Goal: Task Accomplishment & Management: Complete application form

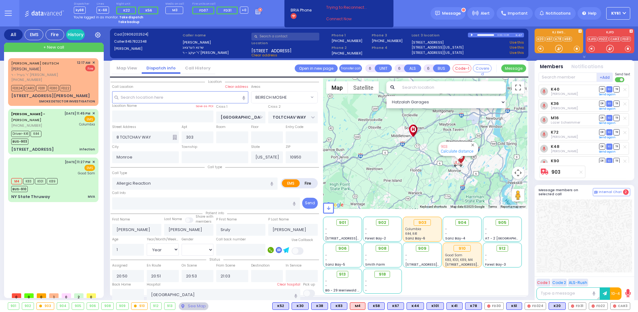
select select "BEIRECH MOSHE"
select select "Year"
select select "[DEMOGRAPHIC_DATA]"
click at [72, 133] on div "Driver-K41 K44 BUS-903" at bounding box center [53, 137] width 84 height 16
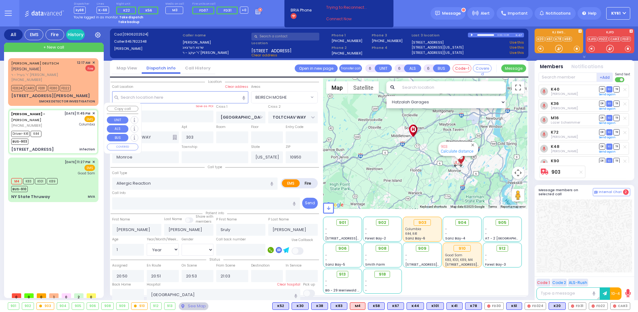
select select
type input "infection"
radio input "true"
type input "[PERSON_NAME]"
type input "Gluck"
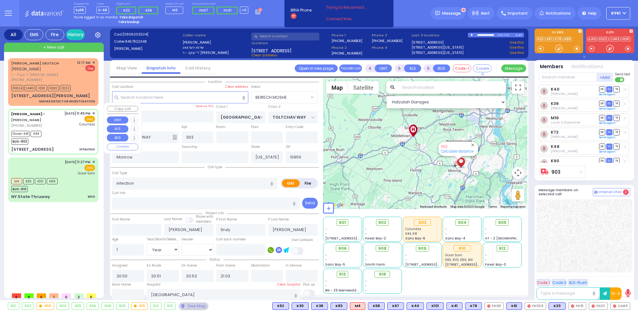
type input "2"
select select "Year"
select select "[DEMOGRAPHIC_DATA]"
type input "23:45"
type input "23:49"
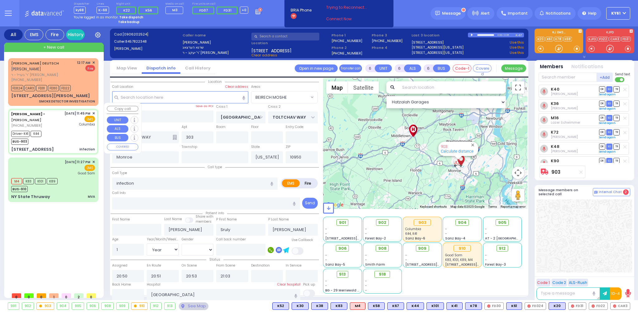
type input "23:50"
type input "00:10"
type input "[US_STATE][GEOGRAPHIC_DATA]- [GEOGRAPHIC_DATA]"
select select "Hatzalah Garages"
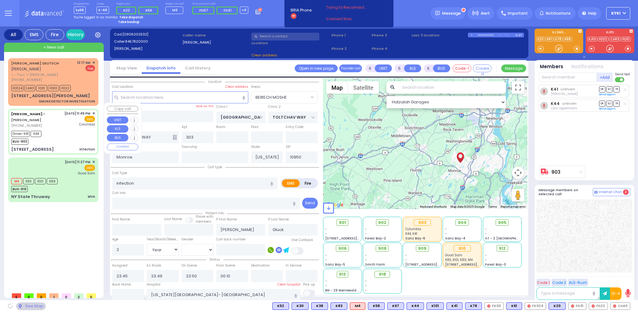
type input "[STREET_ADDRESS]"
type input "011"
type input "[PERSON_NAME]"
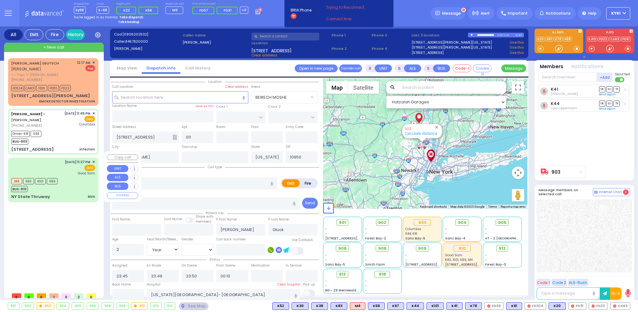
click at [75, 178] on div "M4 K83 K101 K89 BUS-910" at bounding box center [53, 185] width 84 height 16
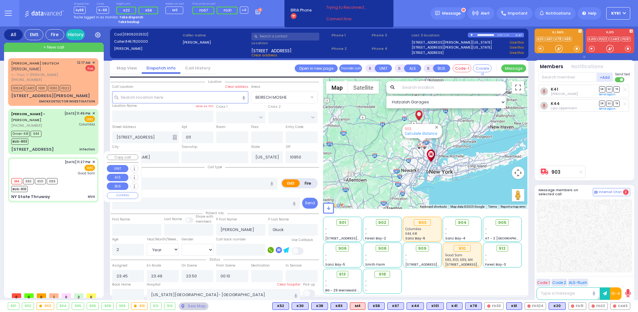
select select
type input "MVA"
radio input "true"
type input "[PERSON_NAME]"
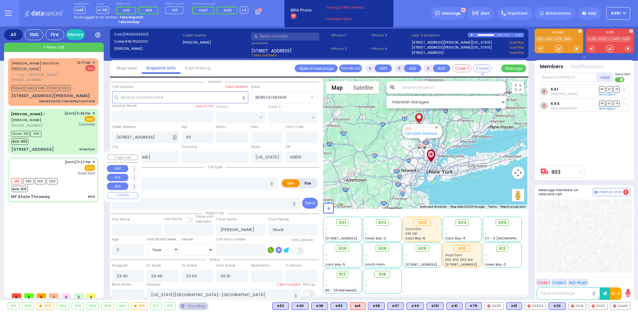
type input "19"
select select "Year"
select select "[DEMOGRAPHIC_DATA]"
type input "23:27"
type input "23:28"
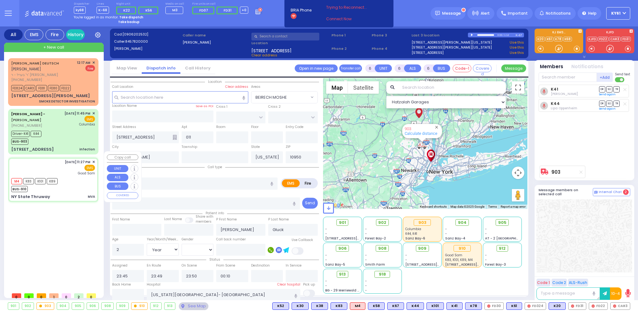
type input "23:38"
type input "23:59"
type input "00:20"
type input "[GEOGRAPHIC_DATA]"
select select "Hatzalah Garages"
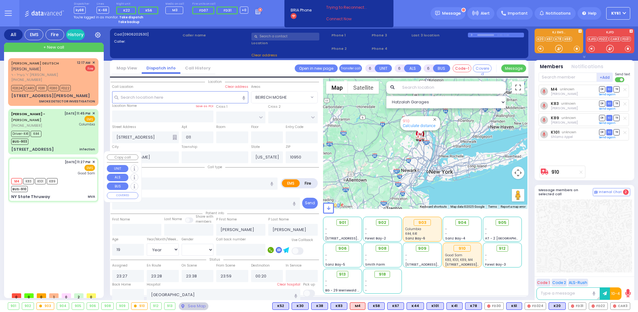
type input "NY State Thruway"
type input "[GEOGRAPHIC_DATA]"
type input "10987"
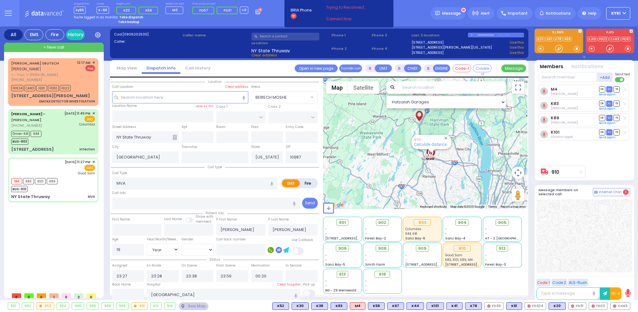
select select
radio input "true"
select select "Year"
select select "[DEMOGRAPHIC_DATA]"
select select
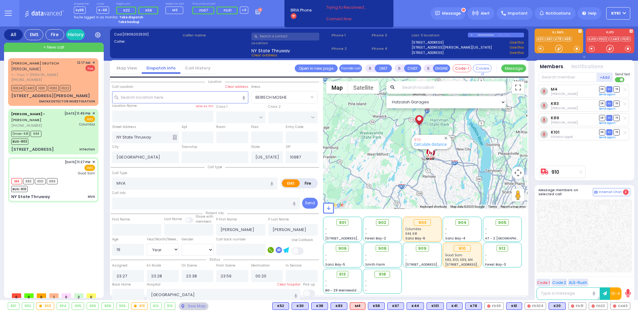
radio input "true"
select select "Year"
select select "[DEMOGRAPHIC_DATA]"
select select "Hatzalah Garages"
select select
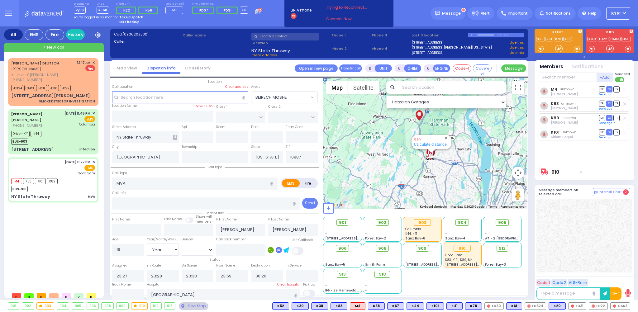
radio input "true"
select select "Year"
select select "[DEMOGRAPHIC_DATA]"
select select "Hatzalah Garages"
select select
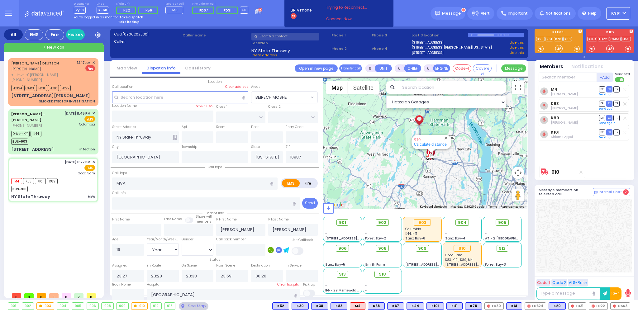
radio input "true"
select select "Year"
select select "[DEMOGRAPHIC_DATA]"
select select
radio input "true"
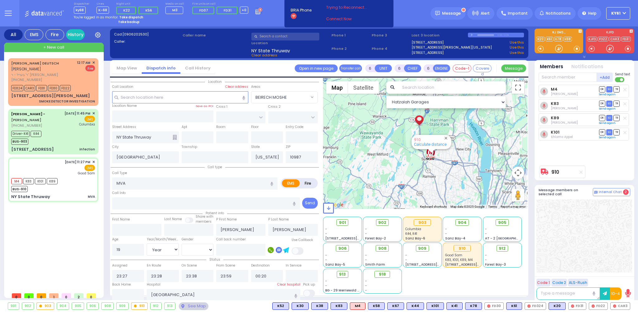
select select "Year"
select select "[DEMOGRAPHIC_DATA]"
select select
radio input "true"
select select "Year"
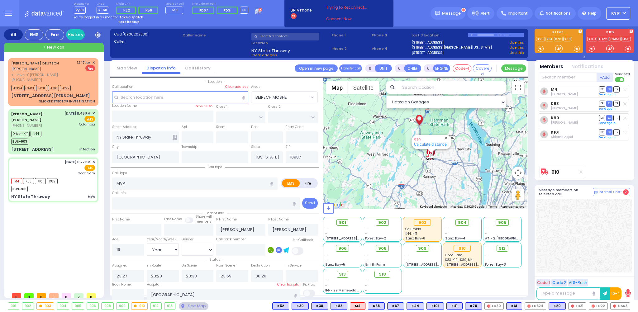
select select "[DEMOGRAPHIC_DATA]"
select select "Hatzalah Garages"
select select
radio input "true"
select select "Year"
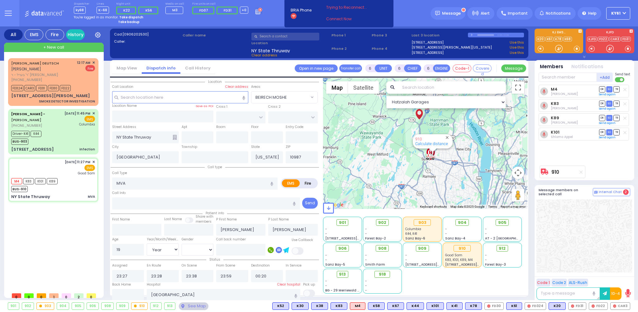
select select "[DEMOGRAPHIC_DATA]"
select select "Hatzalah Garages"
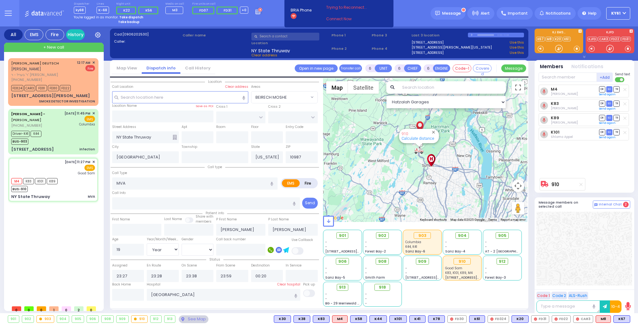
click at [129, 17] on strong "Take dispatch" at bounding box center [131, 17] width 24 height 5
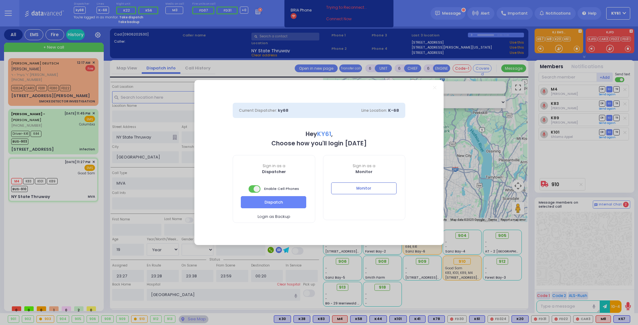
select select "7"
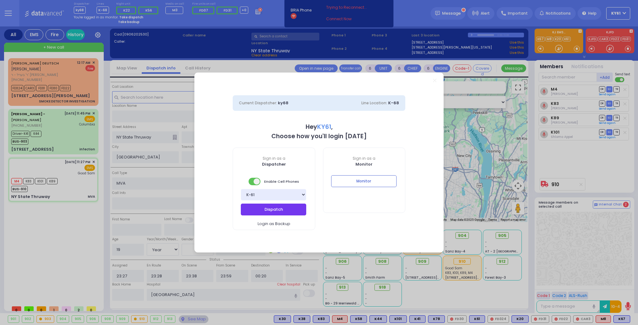
drag, startPoint x: 277, startPoint y: 206, endPoint x: 279, endPoint y: 210, distance: 3.8
click at [277, 207] on button "Dispatch" at bounding box center [273, 210] width 65 height 12
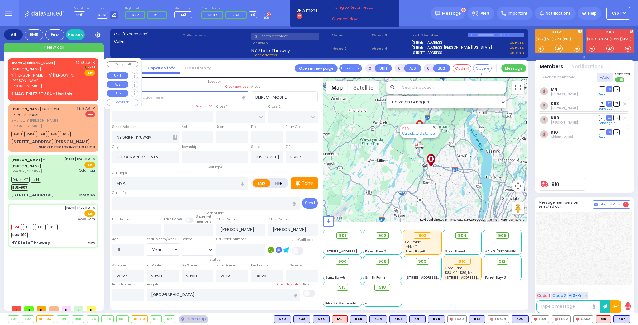
click at [79, 83] on div "FD329 - [PERSON_NAME] [PERSON_NAME] ר' [PERSON_NAME] - ר' [PERSON_NAME] [PERSON…" at bounding box center [53, 78] width 88 height 39
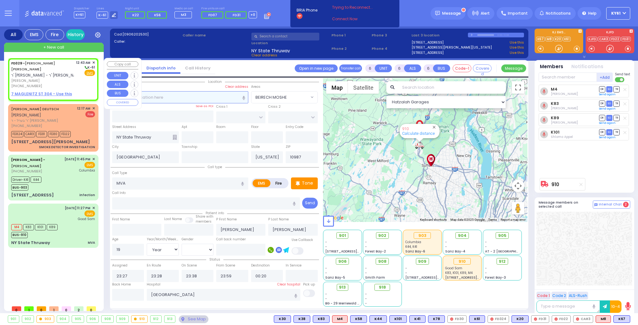
type input "2"
type input "1"
select select
radio input "true"
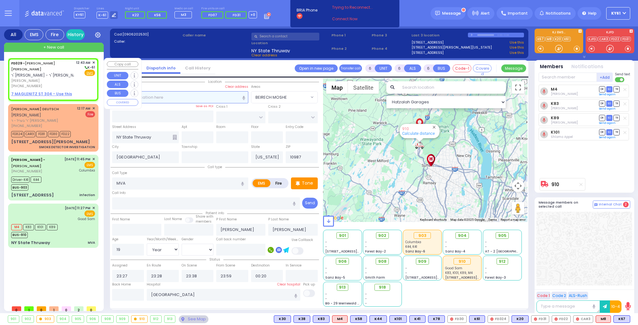
type input "[PERSON_NAME]"
select select
type input "00:43"
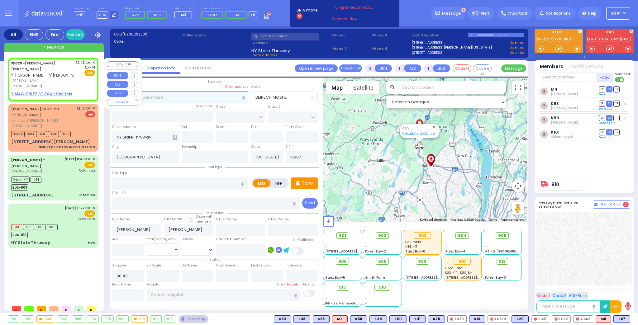
select select "Hatzalah Garages"
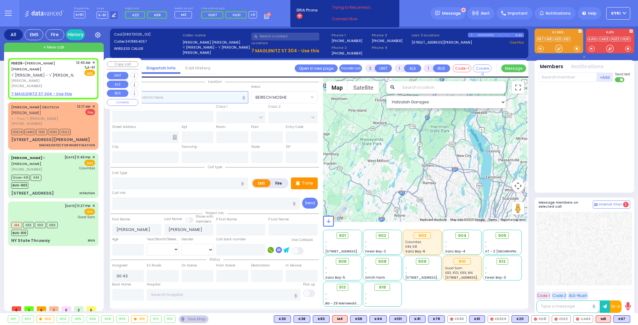
select select
radio input "true"
select select
select select "Hatzalah Garages"
click at [38, 91] on u "7 MAGLENITZ ST 304 - Use this" at bounding box center [41, 93] width 61 height 5
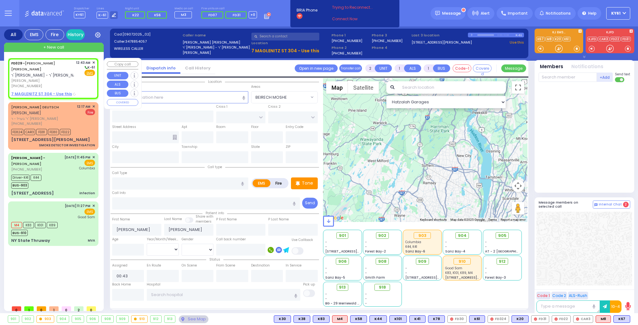
select select
radio input "true"
select select
select select "Hatzalah Garages"
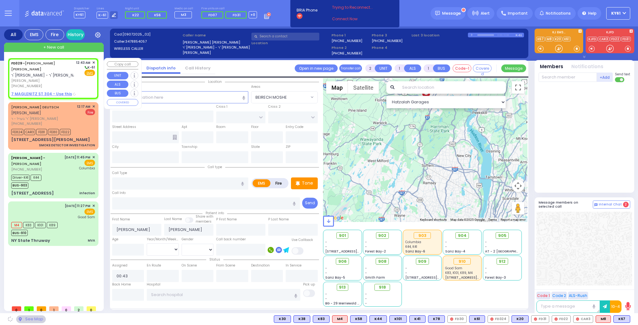
type input "[PERSON_NAME][GEOGRAPHIC_DATA]"
type input "CHUST RD"
type input "[STREET_ADDRESS]"
type input "304"
type input "Monroe"
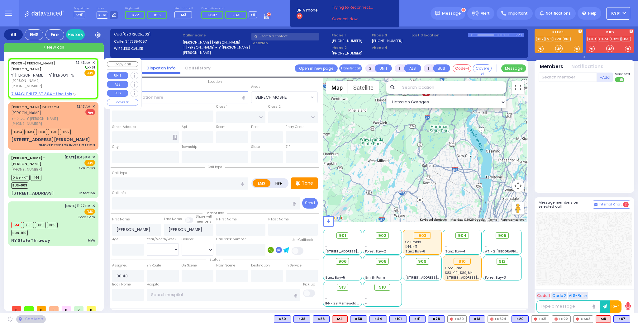
type input "[US_STATE]"
type input "10950"
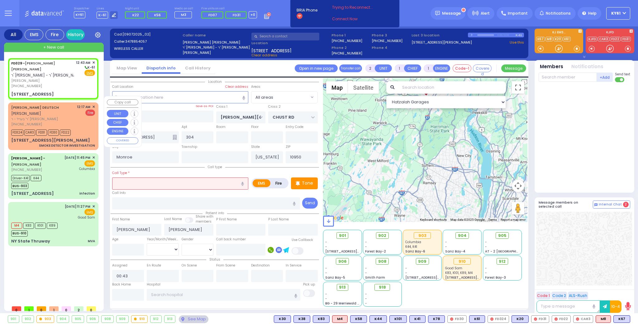
select select
radio input "true"
select select
select select "Hatzalah Garages"
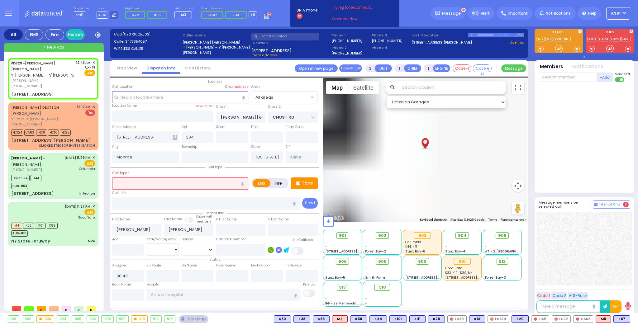
drag, startPoint x: 160, startPoint y: 184, endPoint x: 163, endPoint y: 196, distance: 11.9
click at [162, 184] on input "text" at bounding box center [180, 184] width 136 height 12
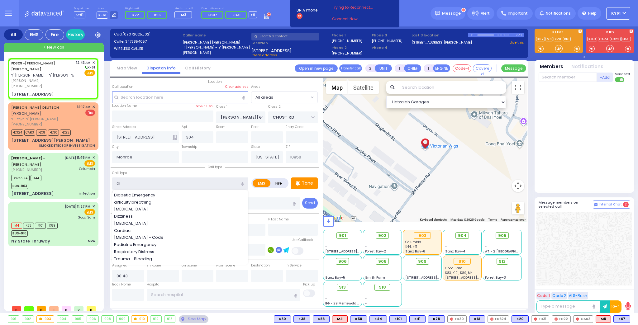
type input "dif"
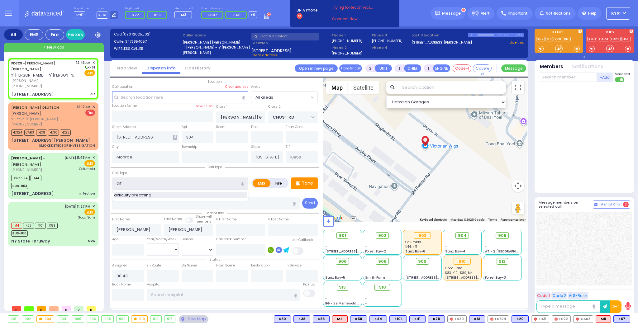
select select
radio input "true"
select select
select select "Hatzalah Garages"
click at [150, 195] on span "difficulty breathing" at bounding box center [134, 195] width 40 height 6
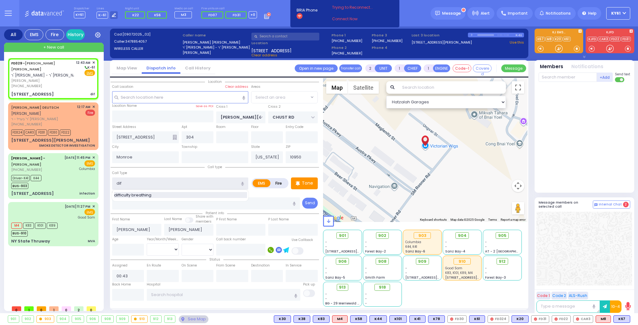
type input "difficulty breathing"
select select
radio input "true"
select select
select select "Hatzalah Garages"
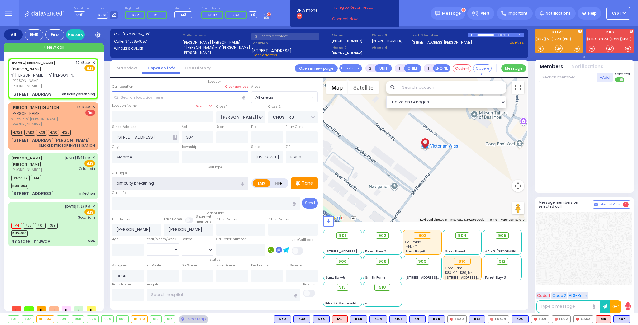
select select
radio input "true"
select select
select select "Hatzalah Garages"
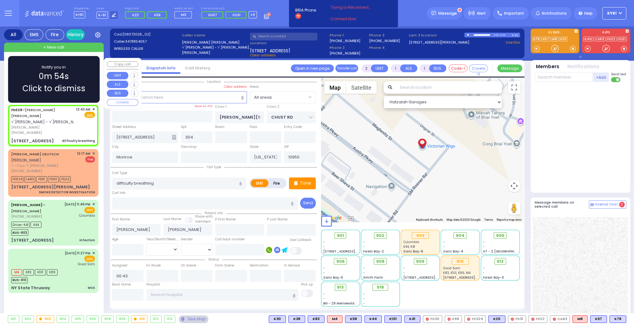
click at [71, 75] on div "Notify you in 0m 54s Click to dismiss" at bounding box center [54, 79] width 74 height 31
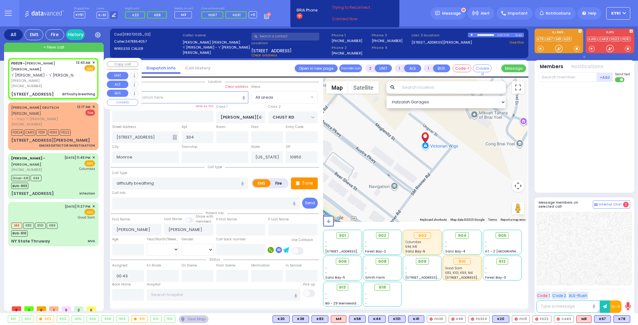
select select
radio input "true"
select select
select select "Hatzalah Garages"
click at [313, 183] on div "Tone" at bounding box center [304, 184] width 27 height 12
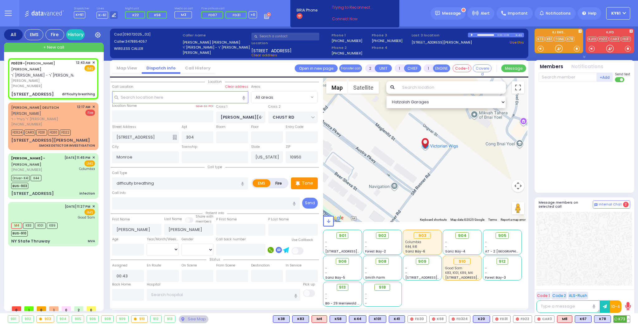
click at [620, 312] on span "K73" at bounding box center [622, 319] width 16 height 7
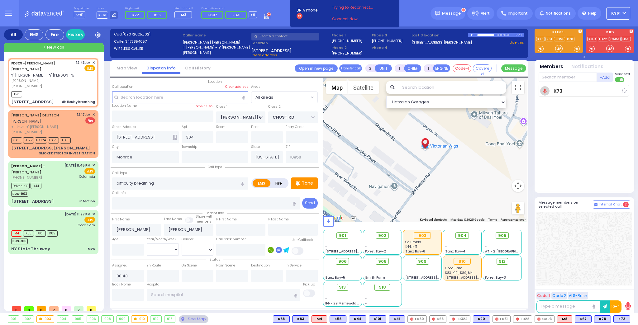
select select
radio input "true"
select select
type input "00:45"
select select "Hatzalah Garages"
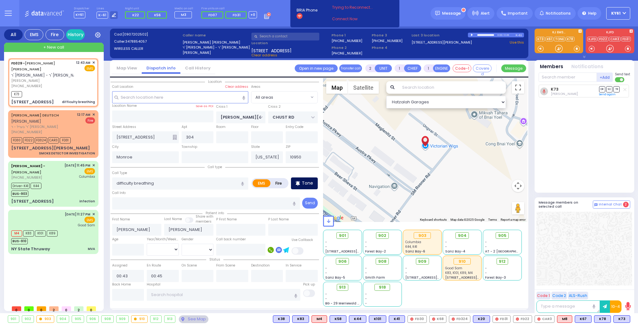
click at [307, 185] on p "Tone" at bounding box center [307, 183] width 11 height 7
click at [619, 312] on span "K66" at bounding box center [622, 319] width 16 height 7
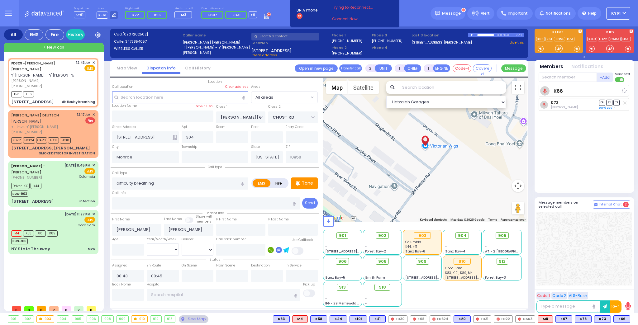
select select
radio input "true"
select select
select select "Hatzalah Garages"
click at [595, 168] on div "K66 [PERSON_NAME] DR SO TR" at bounding box center [585, 136] width 93 height 103
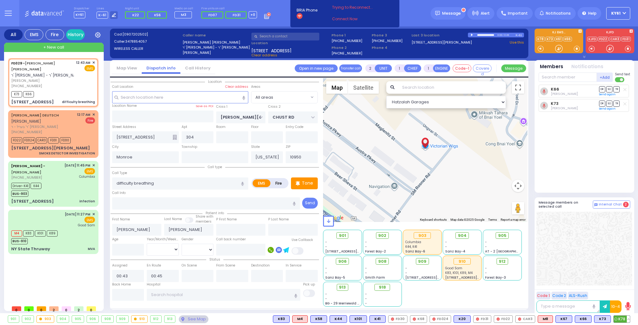
click at [628, 312] on button at bounding box center [628, 319] width 3 height 7
click at [624, 292] on icon at bounding box center [624, 292] width 7 height 7
click at [584, 183] on div "K66 [PERSON_NAME] DR SO TR" at bounding box center [585, 136] width 93 height 103
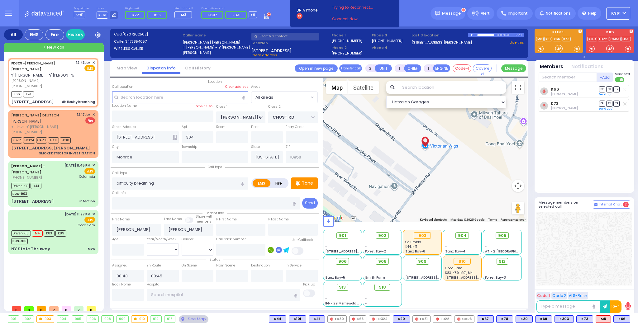
type input "6"
select select
radio input "true"
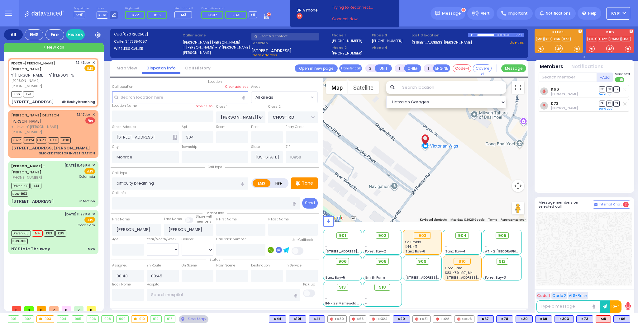
type input "Unknown"
select select "Year"
select select "Hatzalah Garages"
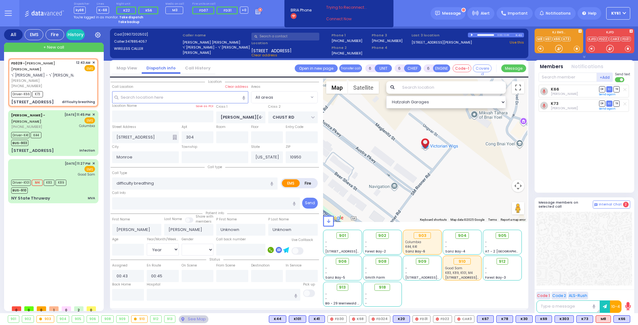
select select
radio input "true"
select select "Year"
type input "00:50"
type input "01:07"
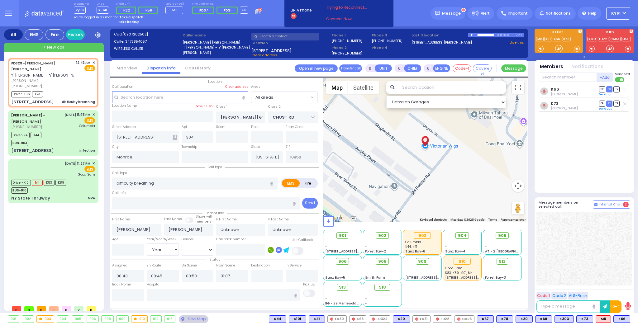
select select "Hatzalah Garages"
select select
radio input "true"
select select "Year"
select select "Hatzalah Garages"
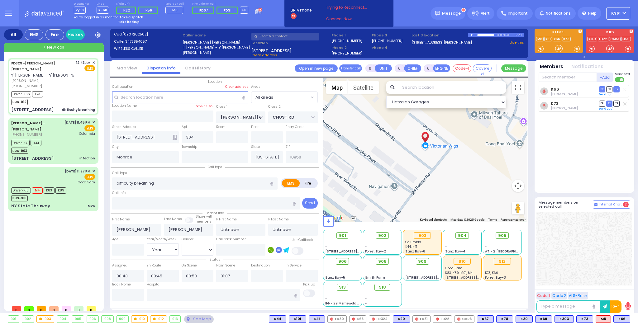
select select
radio input "true"
select select "Year"
select select "Hatzalah Garages"
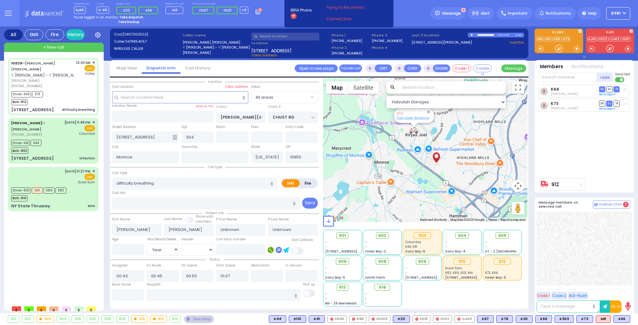
select select
radio input "true"
select select "Year"
type input "[GEOGRAPHIC_DATA]"
select select "Hatzalah Garages"
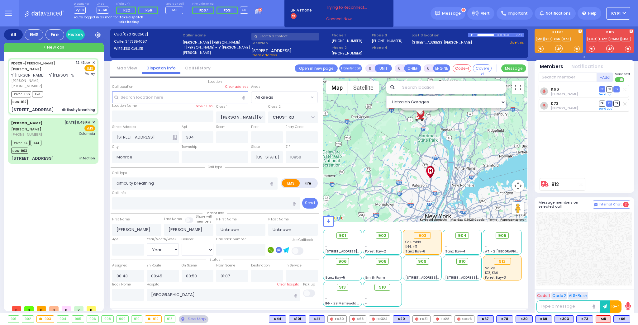
select select
radio input "true"
type input "[PERSON_NAME]"
type input "1"
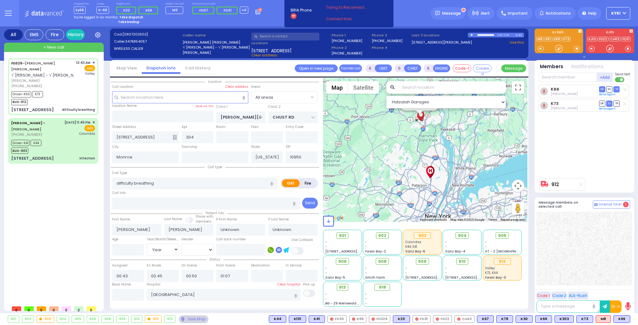
select select "Year"
select select "[DEMOGRAPHIC_DATA]"
select select "Hatzalah Garages"
select select
radio input "true"
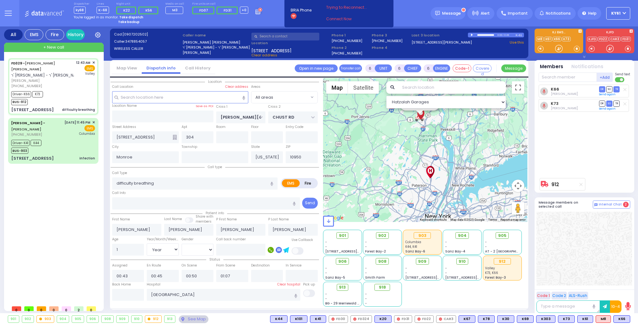
select select "Year"
select select "[DEMOGRAPHIC_DATA]"
select select "Hatzalah Garages"
select select
radio input "true"
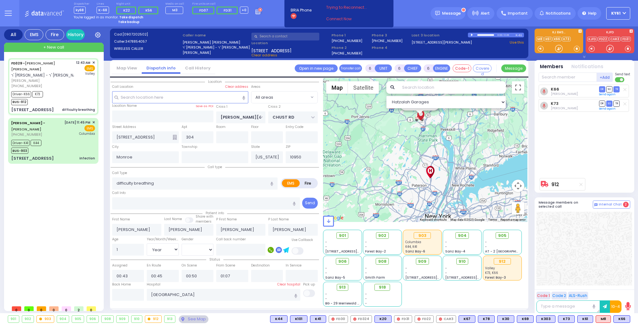
select select "Year"
select select "[DEMOGRAPHIC_DATA]"
select select "Hatzalah Garages"
select select
radio input "true"
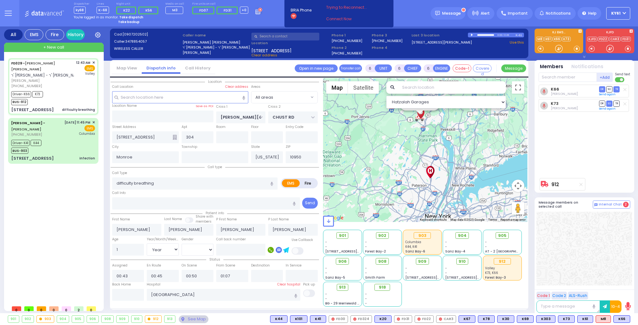
select select "Year"
select select "[DEMOGRAPHIC_DATA]"
select select "Hatzalah Garages"
select select
radio input "true"
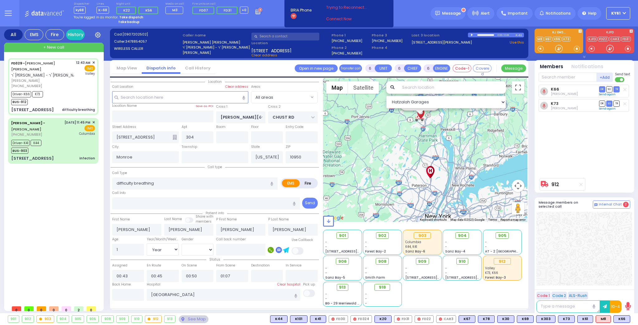
select select "Year"
select select "[DEMOGRAPHIC_DATA]"
select select
radio input "true"
select select "Year"
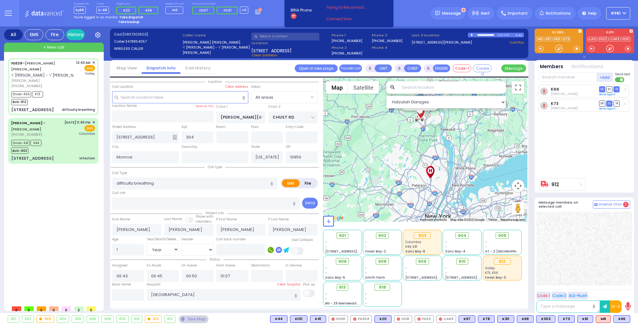
select select "[DEMOGRAPHIC_DATA]"
select select "Hatzalah Garages"
select select
radio input "true"
select select "Year"
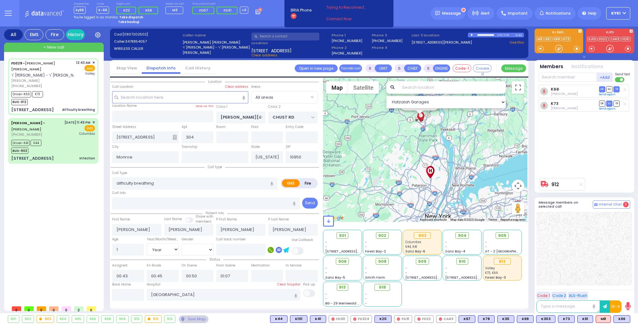
select select "[DEMOGRAPHIC_DATA]"
select select "Hatzalah Garages"
select select
radio input "true"
select select "Year"
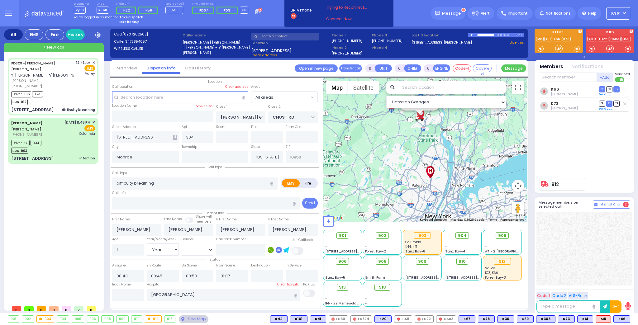
select select "[DEMOGRAPHIC_DATA]"
select select "Hatzalah Garages"
select select
radio input "true"
select select "Year"
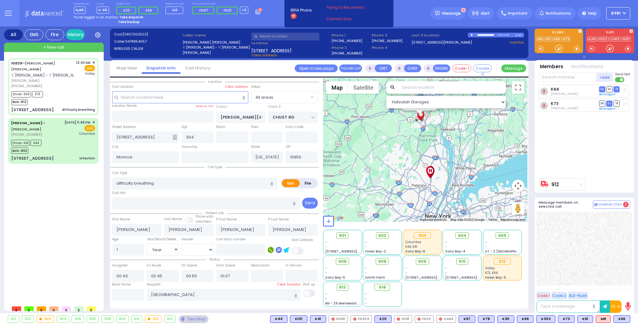
select select "[DEMOGRAPHIC_DATA]"
select select "Hatzalah Garages"
select select
radio input "true"
select select "Year"
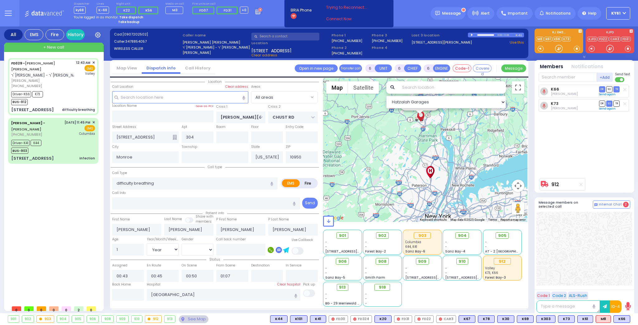
select select "[DEMOGRAPHIC_DATA]"
select select "Hatzalah Garages"
select select
radio input "true"
select select "Year"
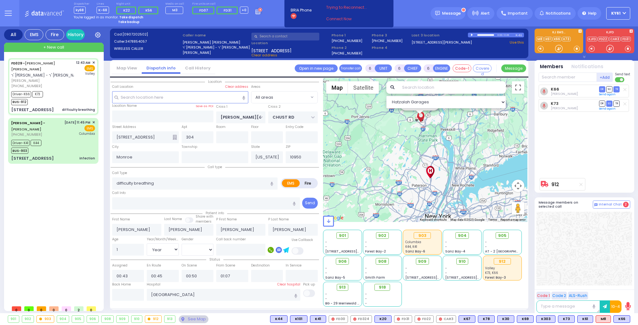
select select "[DEMOGRAPHIC_DATA]"
select select "Hatzalah Garages"
select select
radio input "true"
select select "Year"
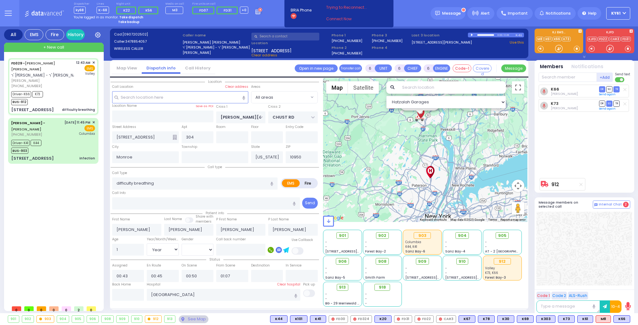
select select "[DEMOGRAPHIC_DATA]"
select select "Hatzalah Garages"
select select
radio input "true"
select select "Year"
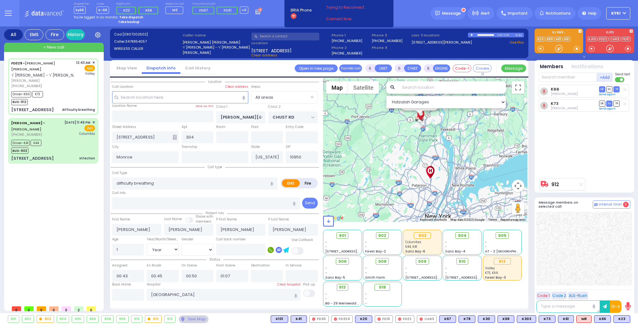
select select "[DEMOGRAPHIC_DATA]"
select select "Hatzalah Garages"
select select
radio input "true"
select select "Year"
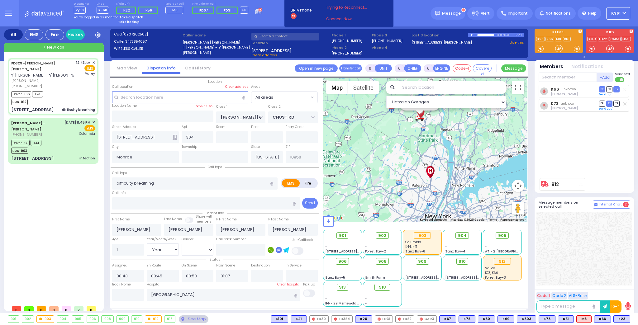
select select "[DEMOGRAPHIC_DATA]"
select select "Hatzalah Garages"
select select
radio input "true"
select select "Year"
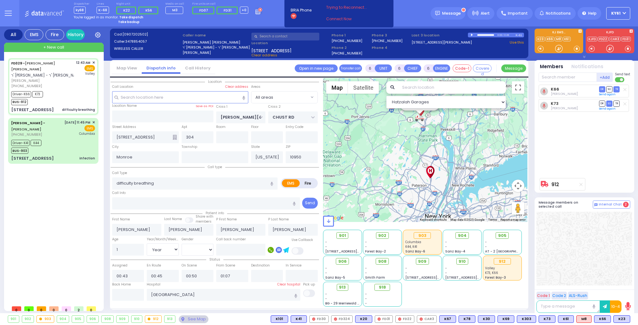
select select "[DEMOGRAPHIC_DATA]"
select select "Hatzalah Garages"
select select
radio input "true"
select select "Year"
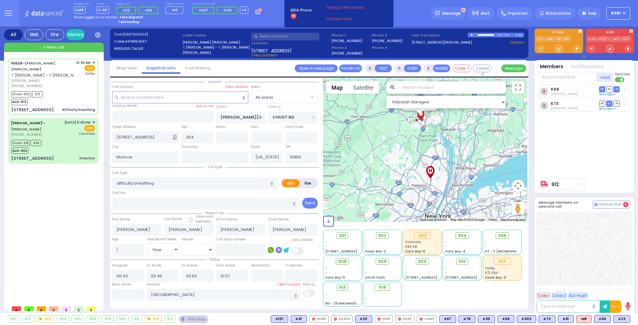
select select "[DEMOGRAPHIC_DATA]"
select select "Hatzalah Garages"
select select
radio input "true"
select select "Year"
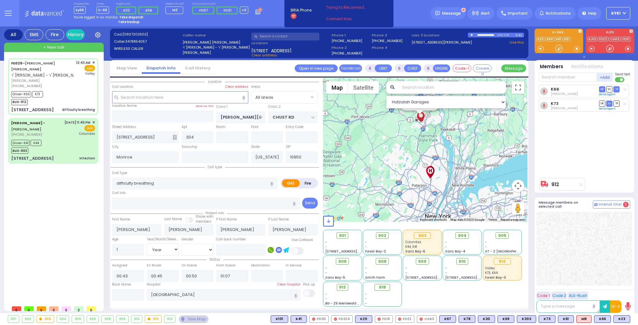
select select "[DEMOGRAPHIC_DATA]"
select select "Hatzalah Garages"
select select
radio input "true"
select select "Year"
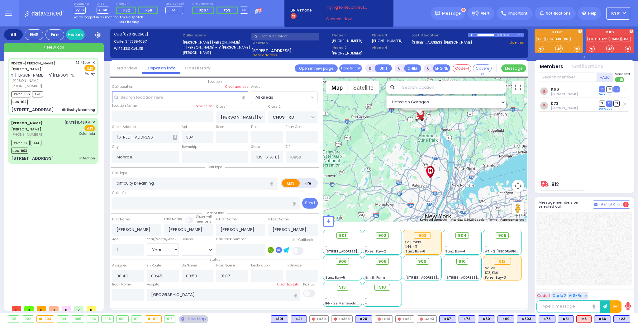
select select "[DEMOGRAPHIC_DATA]"
select select "Hatzalah Garages"
select select
radio input "true"
select select "Year"
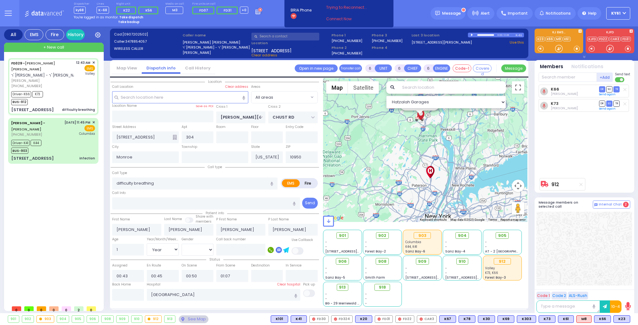
select select "[DEMOGRAPHIC_DATA]"
select select "Hatzalah Garages"
select select
radio input "true"
select select "Year"
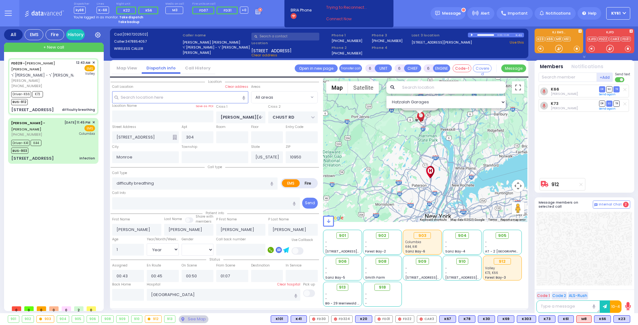
select select "[DEMOGRAPHIC_DATA]"
select select "Hatzalah Garages"
select select
radio input "true"
select select "Year"
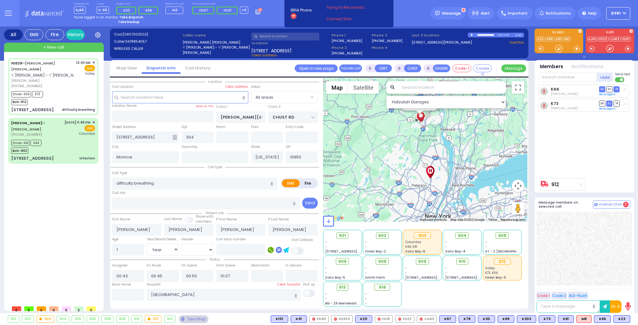
select select "[DEMOGRAPHIC_DATA]"
select select "Hatzalah Garages"
select select
radio input "true"
select select "Year"
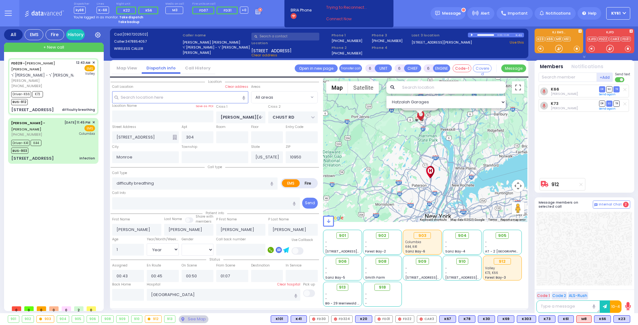
select select "[DEMOGRAPHIC_DATA]"
select select "Hatzalah Garages"
select select
radio input "true"
select select "Year"
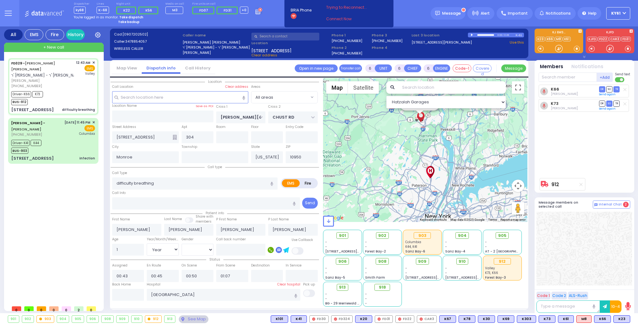
select select "[DEMOGRAPHIC_DATA]"
select select "Hatzalah Garages"
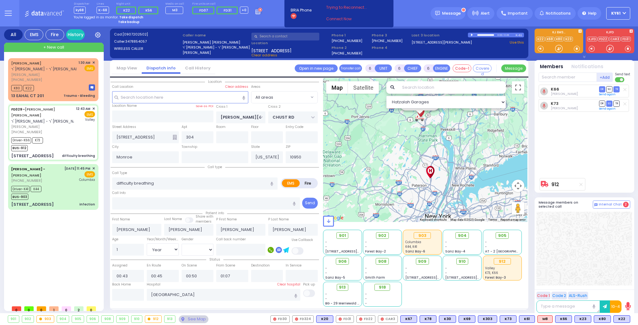
select select
radio input "true"
select select "Year"
select select "[DEMOGRAPHIC_DATA]"
select select "Hatzalah Garages"
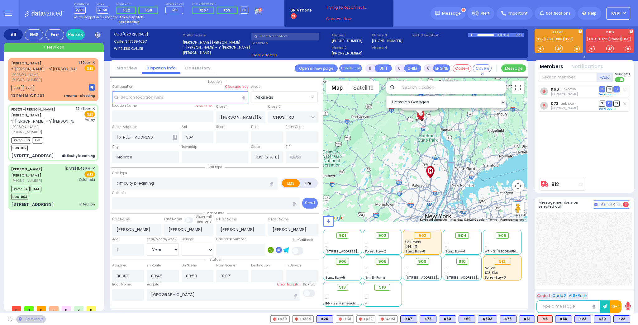
select select
radio input "true"
select select "Year"
select select "[DEMOGRAPHIC_DATA]"
select select "Hatzalah Garages"
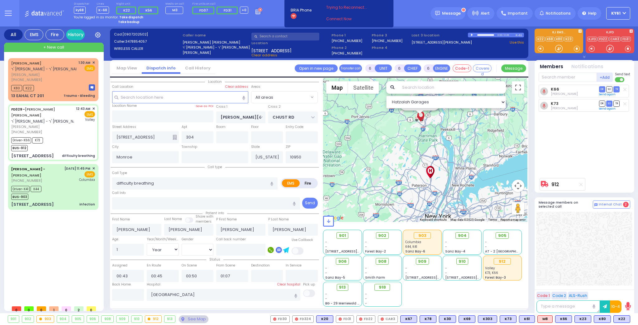
select select
radio input "true"
select select "Year"
select select "[DEMOGRAPHIC_DATA]"
select select "Hatzalah Garages"
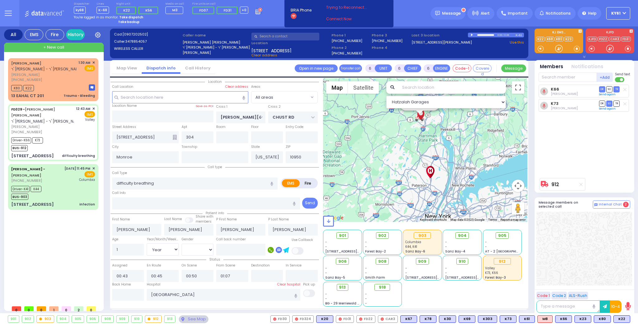
select select
radio input "true"
select select "Year"
select select "[DEMOGRAPHIC_DATA]"
type input "01:33"
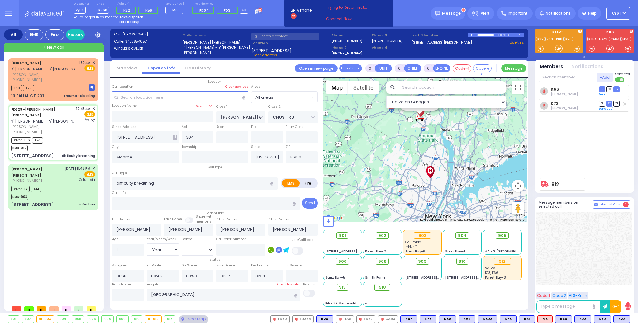
select select
radio input "true"
select select "Year"
select select "[DEMOGRAPHIC_DATA]"
select select "Hatzalah Garages"
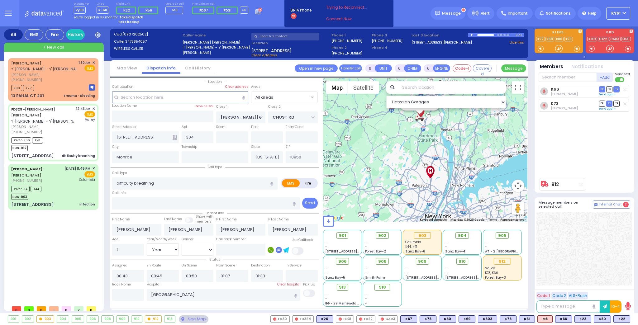
select select
radio input "true"
select select "Year"
select select "[DEMOGRAPHIC_DATA]"
select select "Hatzalah Garages"
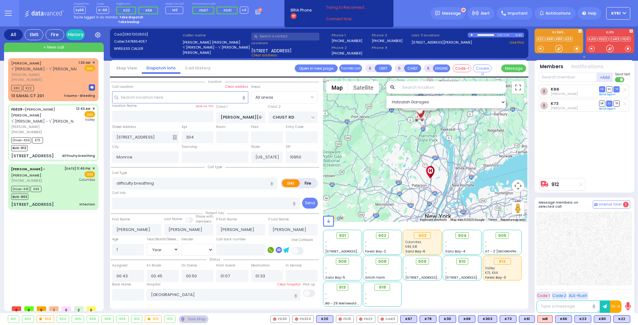
select select
radio input "true"
select select "Year"
select select "[DEMOGRAPHIC_DATA]"
select select "Hatzalah Garages"
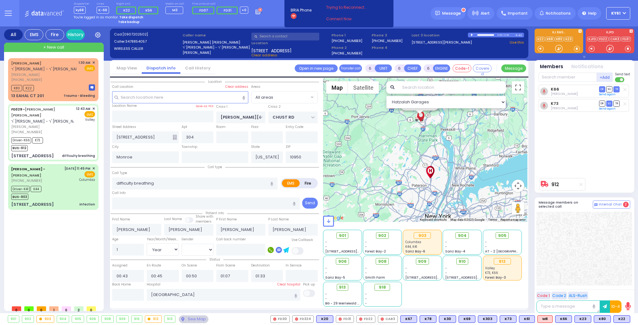
select select
radio input "true"
select select "Year"
select select "[DEMOGRAPHIC_DATA]"
select select "Hatzalah Garages"
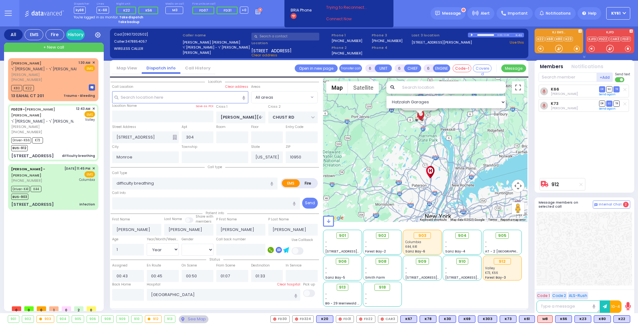
select select
radio input "true"
select select "Year"
select select "[DEMOGRAPHIC_DATA]"
select select "Hatzalah Garages"
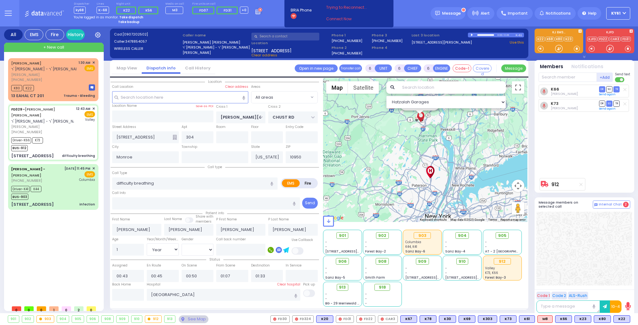
select select
radio input "true"
select select "Year"
select select "[DEMOGRAPHIC_DATA]"
select select "Hatzalah Garages"
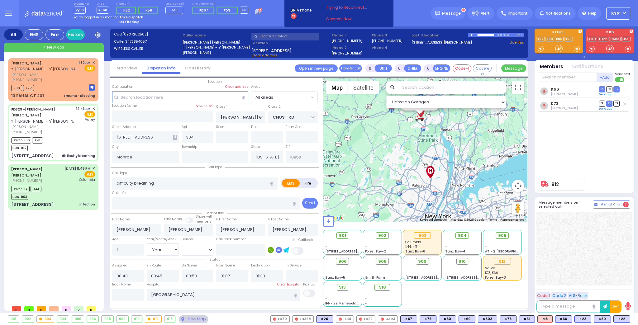
select select
radio input "true"
select select "Year"
select select "[DEMOGRAPHIC_DATA]"
select select "Hatzalah Garages"
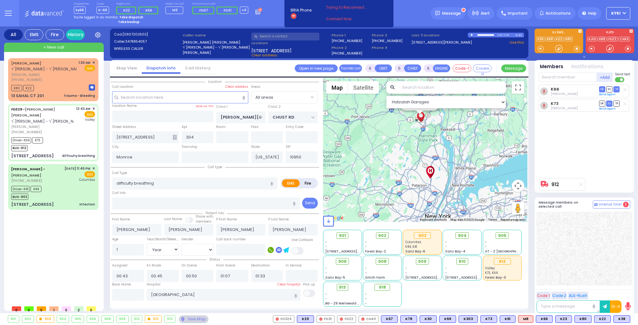
select select
radio input "true"
select select "Year"
select select "[DEMOGRAPHIC_DATA]"
select select "Hatzalah Garages"
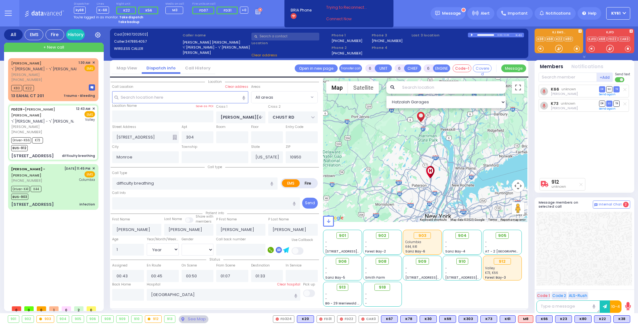
select select
radio input "true"
select select "Year"
select select "[DEMOGRAPHIC_DATA]"
select select "Hatzalah Garages"
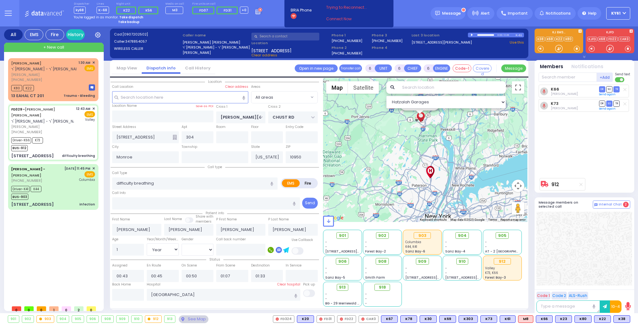
select select
radio input "true"
select select "Year"
select select "[DEMOGRAPHIC_DATA]"
select select "Hatzalah Garages"
